Goal: Information Seeking & Learning: Find specific fact

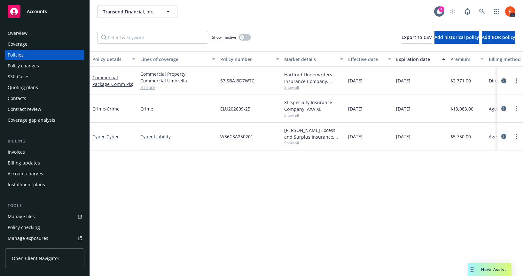
click at [487, 267] on div "Nova Assist" at bounding box center [489, 269] width 43 height 13
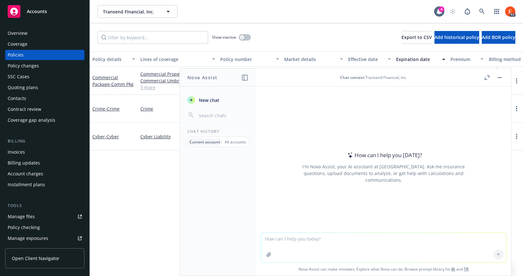
click at [280, 240] on textarea at bounding box center [383, 247] width 245 height 29
type textarea "Does this account have cyber?"
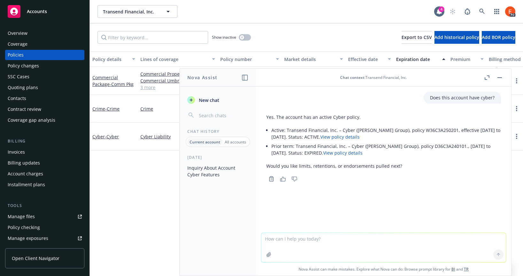
click at [499, 78] on button "button" at bounding box center [500, 78] width 8 height 8
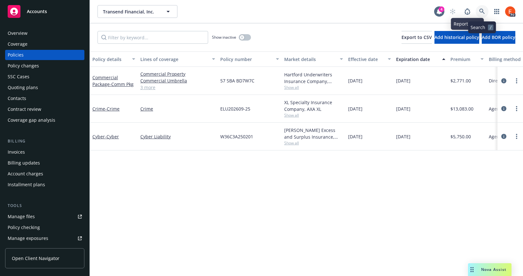
click at [484, 12] on icon at bounding box center [482, 12] width 6 height 6
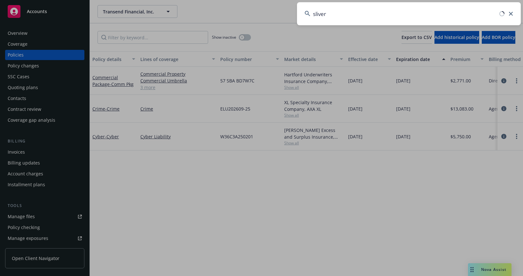
type input "sliver"
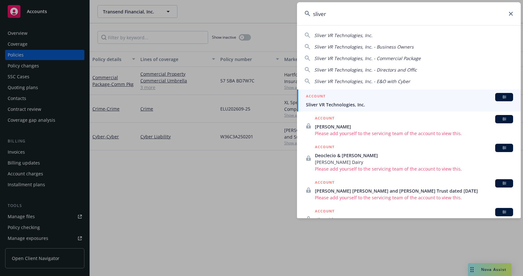
click at [338, 100] on div "ACCOUNT BI" at bounding box center [409, 97] width 207 height 8
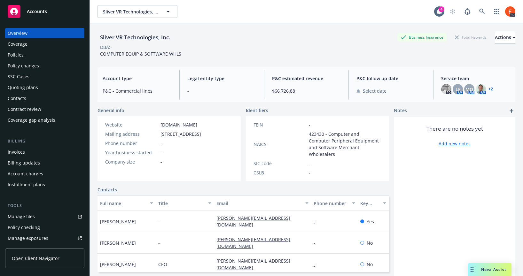
click at [10, 52] on div "Policies" at bounding box center [16, 55] width 16 height 10
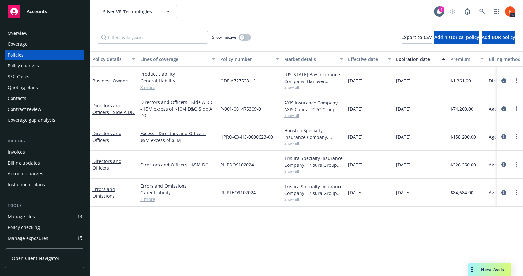
click at [360, 207] on div "Policy details Lines of coverage Policy number Market details Effective date Ex…" at bounding box center [306, 163] width 433 height 225
drag, startPoint x: 301, startPoint y: 189, endPoint x: 297, endPoint y: 188, distance: 4.3
click at [301, 189] on div "Trisura Specialty Insurance Company, Trisura Group Ltd., CRC Group" at bounding box center [313, 189] width 59 height 13
click at [104, 193] on link "Errors and Omissions" at bounding box center [103, 192] width 23 height 13
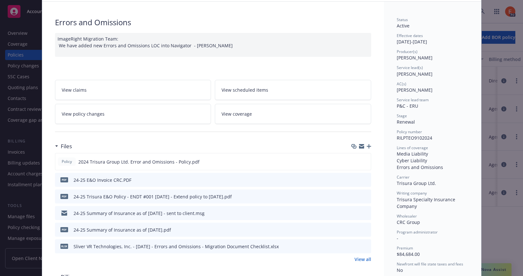
scroll to position [36, 0]
click at [362, 160] on icon "preview file" at bounding box center [365, 161] width 6 height 4
